Goal: Information Seeking & Learning: Learn about a topic

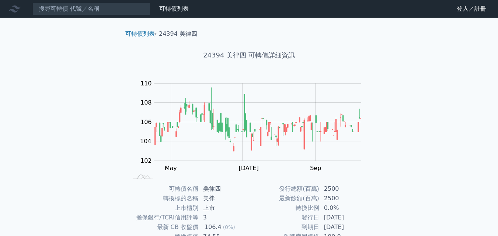
click at [0, 110] on div "可轉債列表 財務數據 可轉債列表 財務數據 登入／註冊 登入／註冊 可轉債列表 › 24394 美律四 24394 美律四 可轉債詳細資訊 Zoom Out …" at bounding box center [249, 175] width 498 height 350
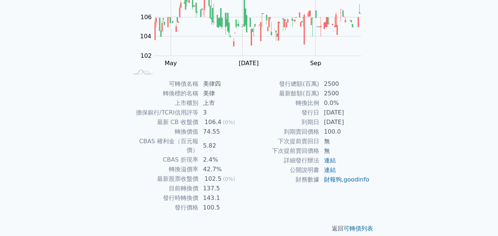
click at [0, 120] on div "可轉債列表 財務數據 可轉債列表 財務數據 登入／註冊 登入／註冊 可轉債列表 › 24394 美律四 24394 美律四 可轉債詳細資訊 Zoom Out …" at bounding box center [249, 70] width 498 height 350
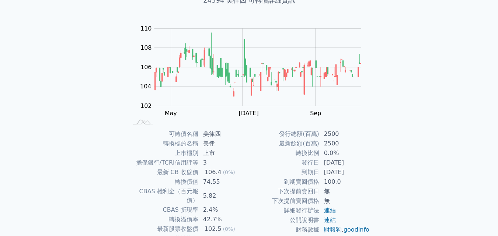
scroll to position [0, 0]
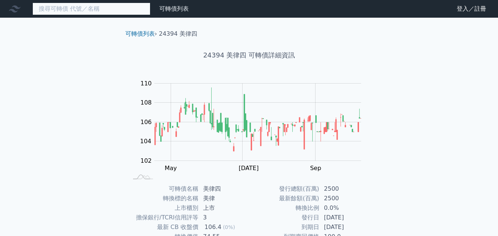
click at [77, 9] on input at bounding box center [91, 9] width 118 height 13
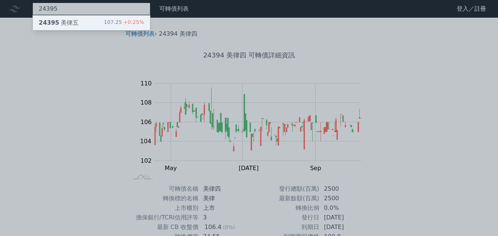
type input "24395"
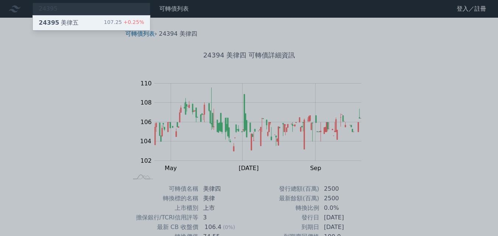
click at [98, 21] on div "24395 美律五 107.25 +0.25%" at bounding box center [91, 22] width 117 height 15
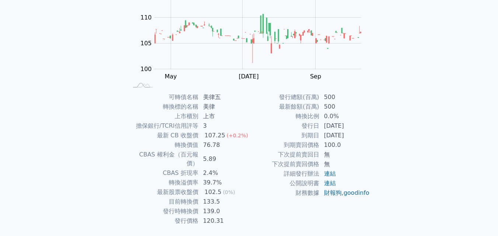
scroll to position [105, 0]
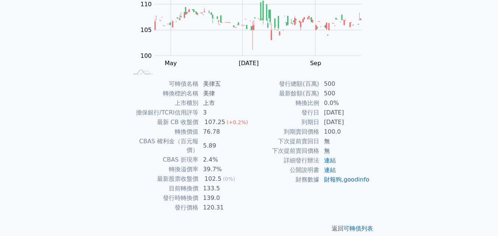
click at [14, 119] on div "可轉債列表 財務數據 可轉債列表 財務數據 登入／註冊 登入／註冊 可轉債列表 › 24395 美律五 24395 美律五 可轉債詳細資訊 Zoom Out …" at bounding box center [249, 70] width 498 height 350
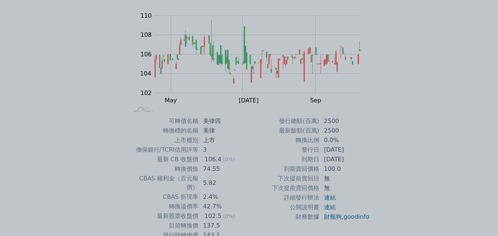
scroll to position [105, 0]
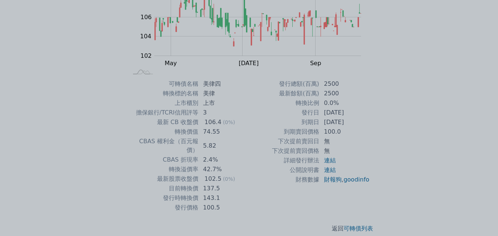
click at [55, 82] on div at bounding box center [249, 118] width 498 height 236
